Goal: Navigation & Orientation: Find specific page/section

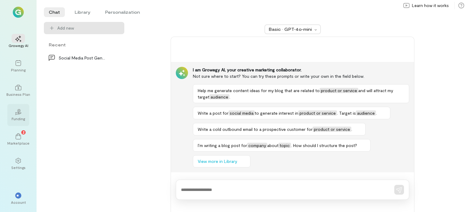
click at [18, 117] on div "Funding" at bounding box center [18, 118] width 13 height 5
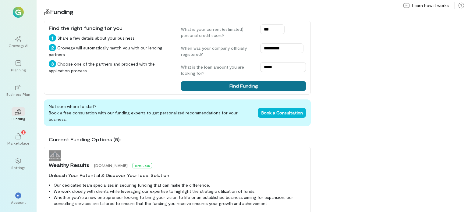
click at [259, 87] on button "Find Funding" at bounding box center [243, 86] width 125 height 10
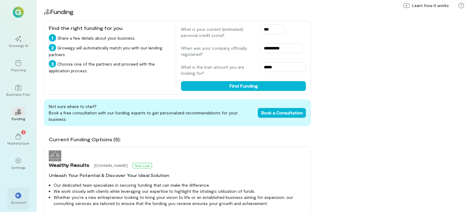
click at [18, 195] on span "**" at bounding box center [18, 196] width 4 height 4
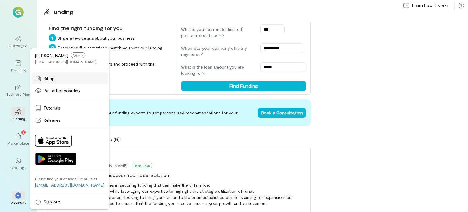
click at [54, 77] on span "Billing" at bounding box center [49, 78] width 11 height 6
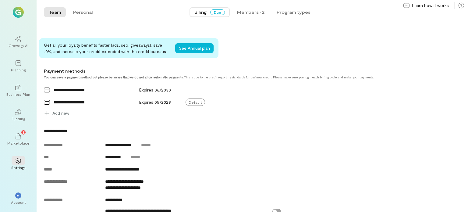
scroll to position [196, 0]
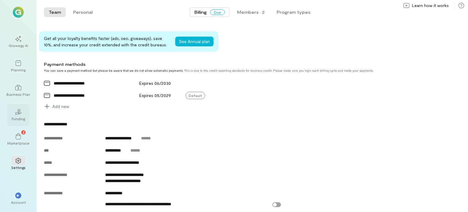
click at [18, 116] on div "02" at bounding box center [18, 111] width 13 height 9
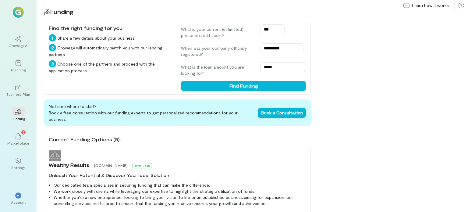
click at [415, 137] on div "**********" at bounding box center [253, 106] width 432 height 212
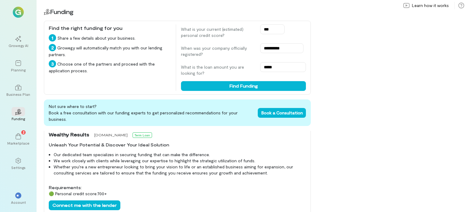
scroll to position [28, 0]
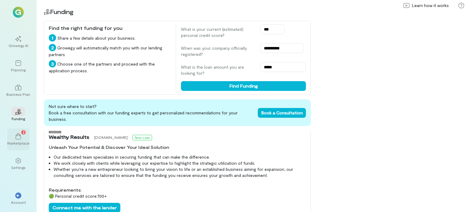
click at [18, 137] on icon at bounding box center [18, 136] width 6 height 6
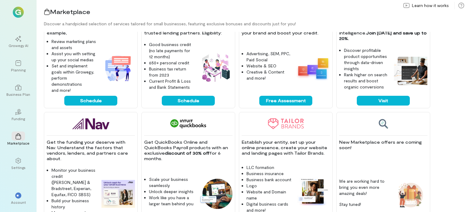
scroll to position [200, 0]
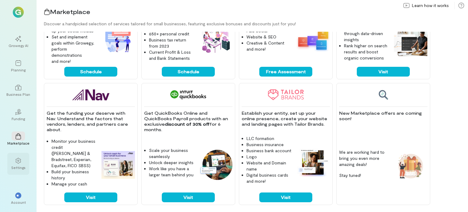
click at [18, 162] on icon at bounding box center [18, 161] width 6 height 6
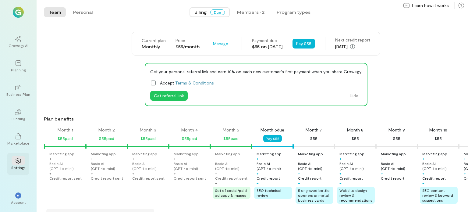
scroll to position [0, 117]
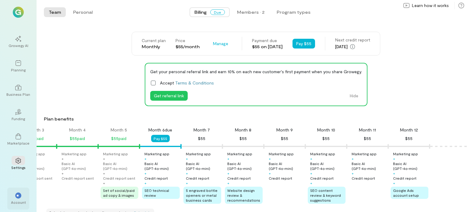
click at [16, 198] on div "**" at bounding box center [18, 195] width 6 height 6
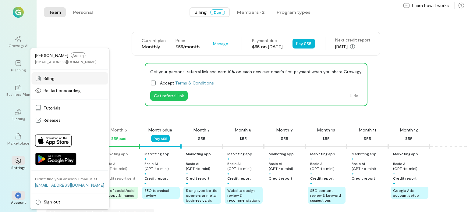
click at [50, 79] on span "Billing" at bounding box center [49, 78] width 11 height 6
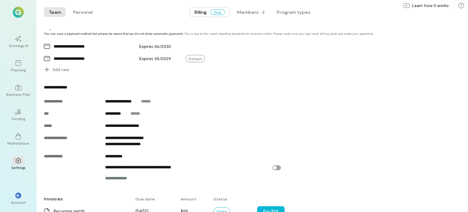
scroll to position [204, 0]
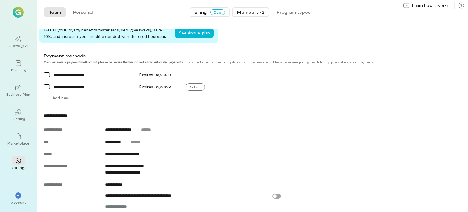
click at [250, 14] on div "Members · 2" at bounding box center [250, 12] width 27 height 6
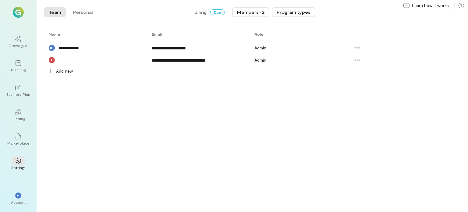
click at [287, 12] on button "Program types" at bounding box center [294, 12] width 44 height 10
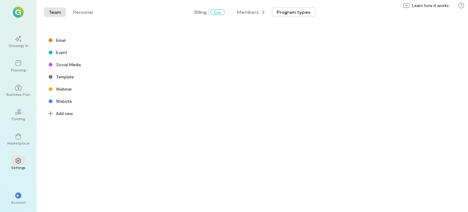
click at [18, 12] on img at bounding box center [18, 12] width 11 height 11
click at [16, 88] on icon at bounding box center [18, 87] width 6 height 6
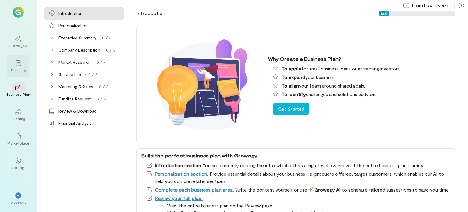
click at [17, 64] on icon at bounding box center [18, 63] width 6 height 6
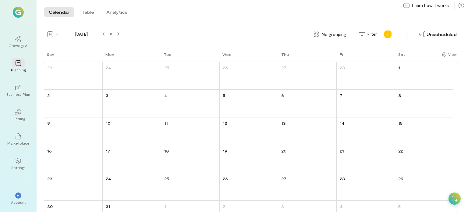
scroll to position [16, 0]
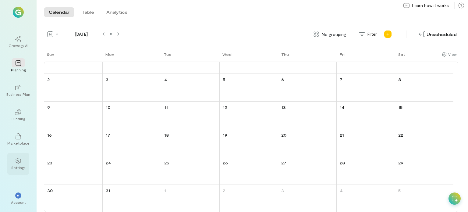
click at [19, 164] on div at bounding box center [18, 160] width 13 height 9
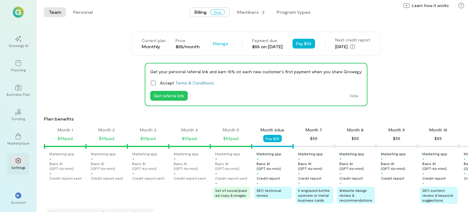
scroll to position [0, 117]
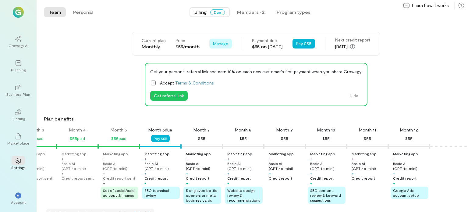
click at [213, 42] on span "Manage" at bounding box center [220, 44] width 15 height 6
click at [240, 25] on div "Team Personal Billing Due Members · 2 Program types Team Personal Current plan …" at bounding box center [253, 106] width 432 height 212
